Goal: Transaction & Acquisition: Purchase product/service

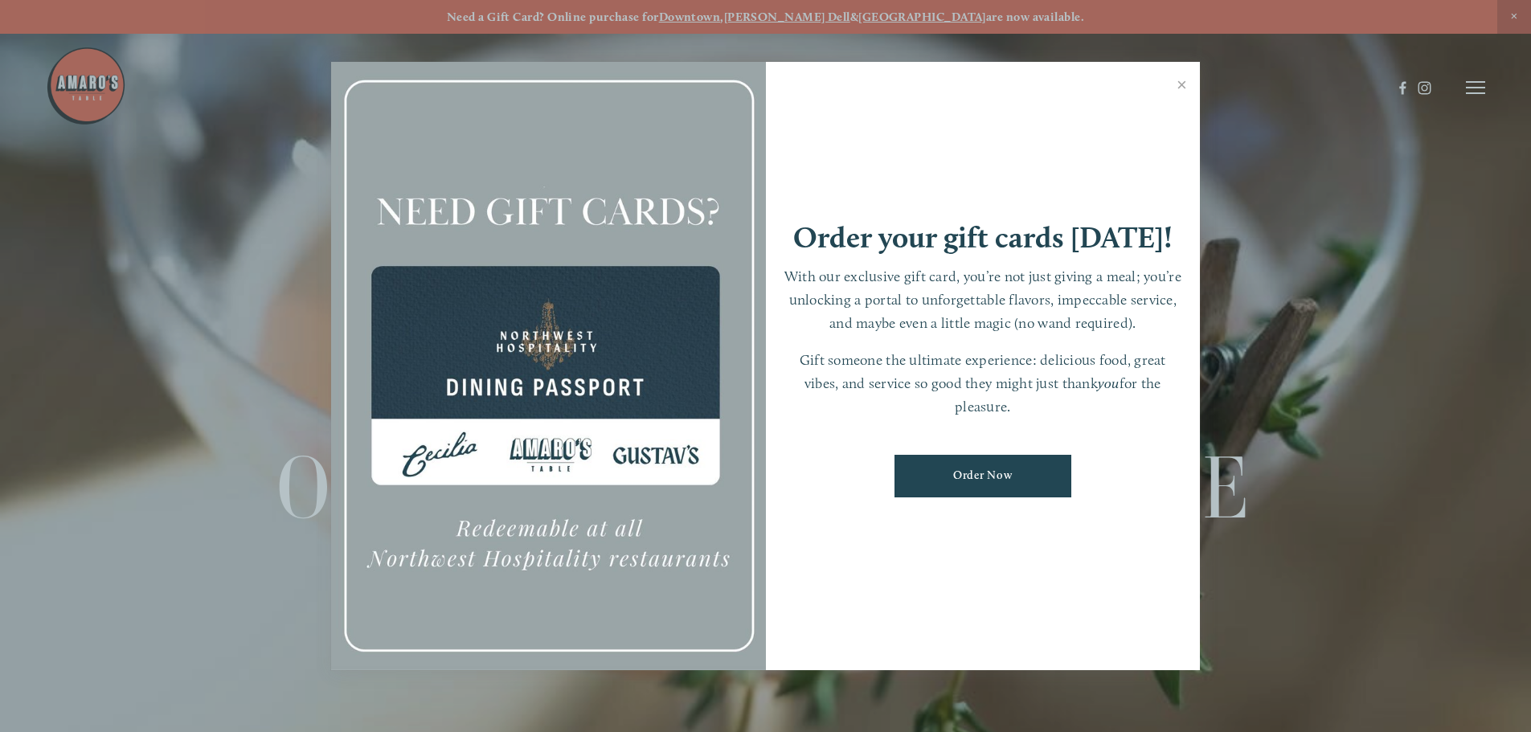
click at [975, 467] on link "Order Now" at bounding box center [982, 476] width 177 height 43
click at [1480, 83] on div at bounding box center [765, 366] width 1531 height 732
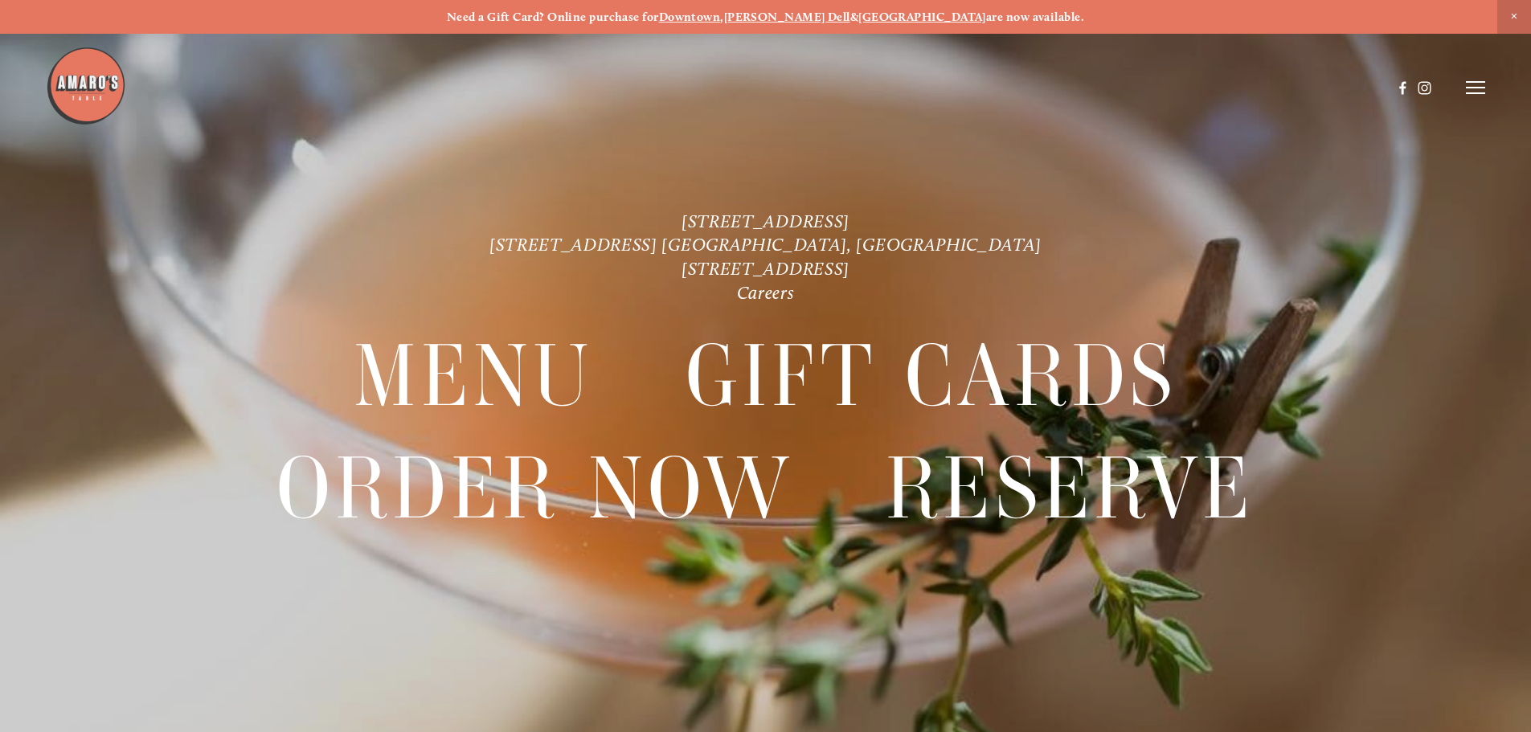
click at [1466, 89] on icon at bounding box center [1475, 87] width 19 height 14
click at [1175, 83] on span "Order Now" at bounding box center [1200, 87] width 66 height 15
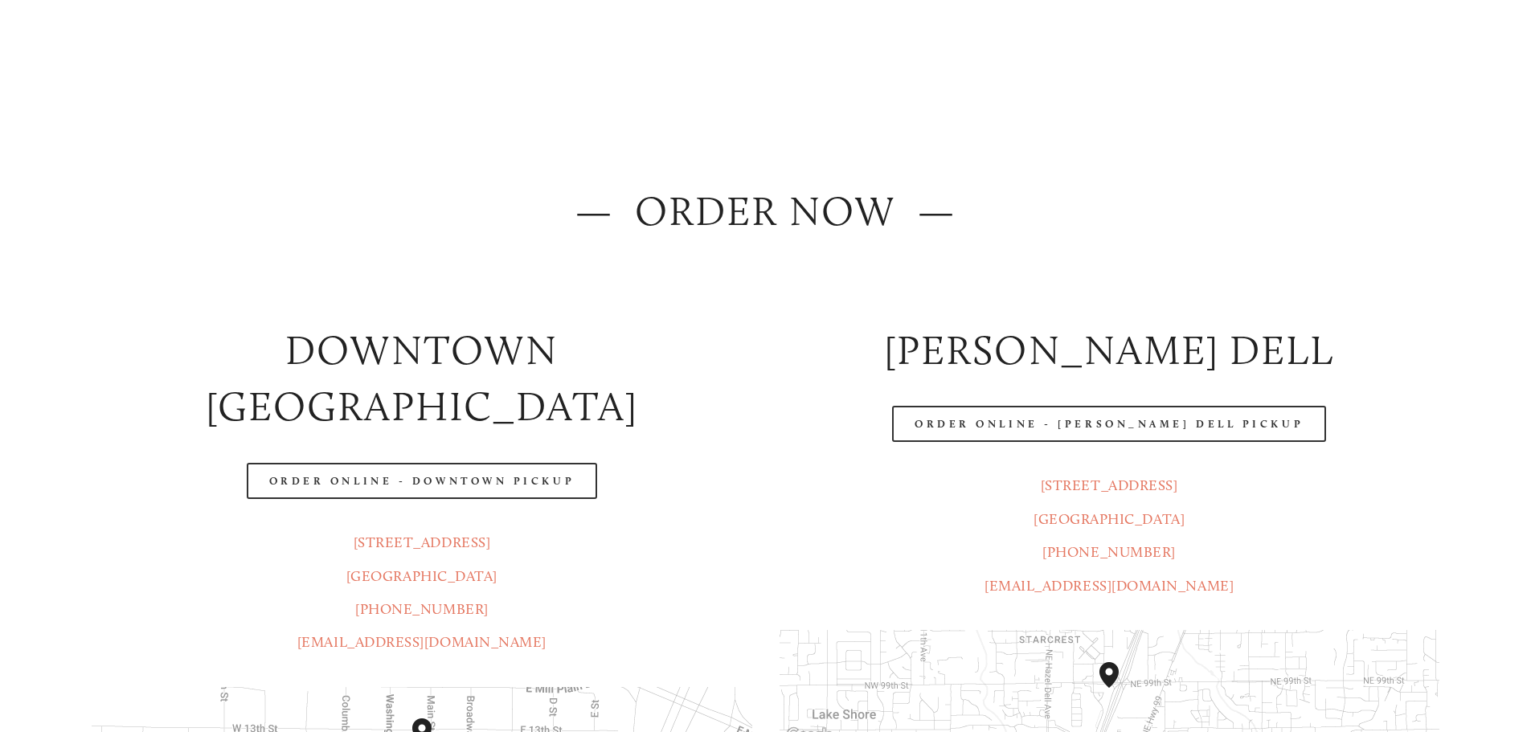
scroll to position [134, 0]
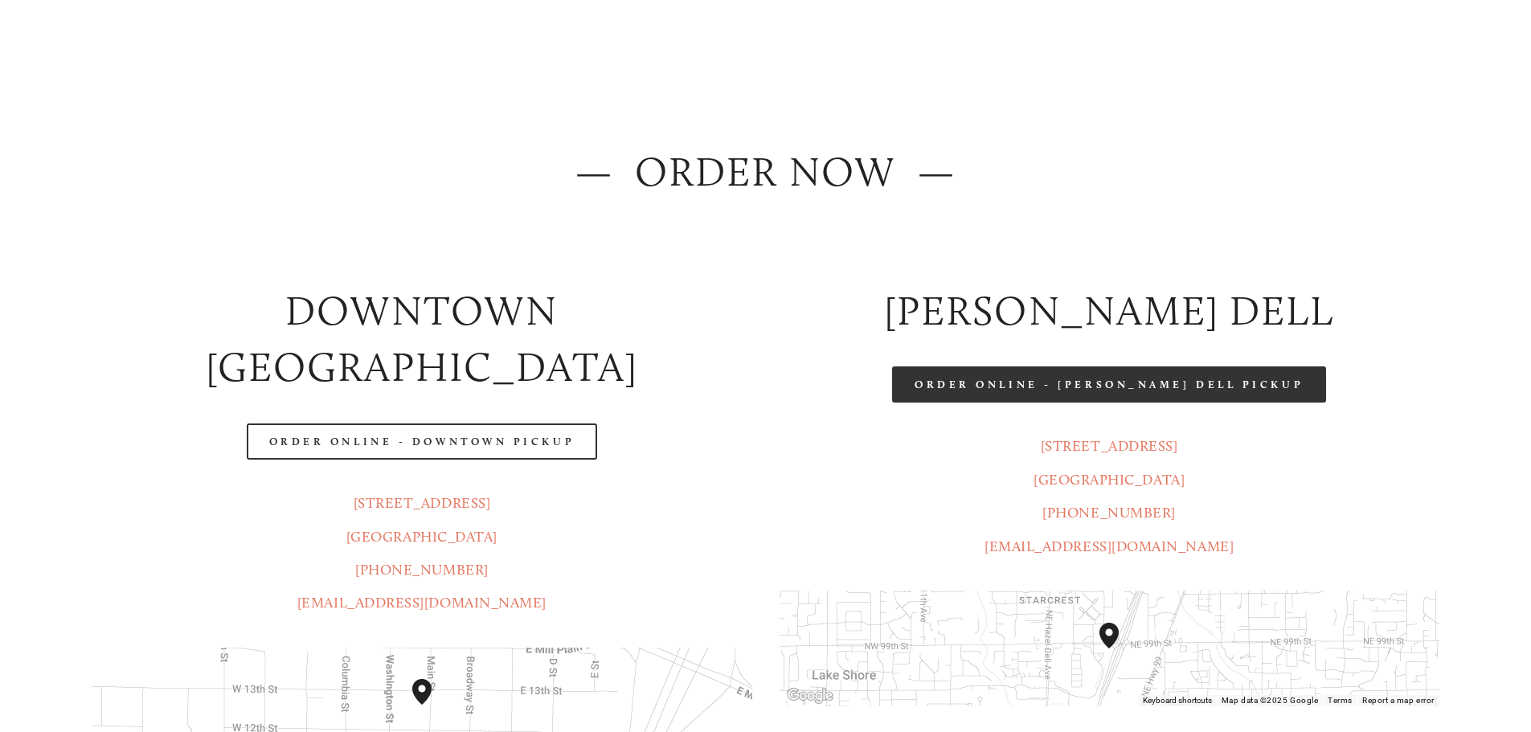
click at [1102, 381] on link "Order Online - Hazel Dell Pickup" at bounding box center [1109, 384] width 434 height 36
